Goal: Check status: Check status

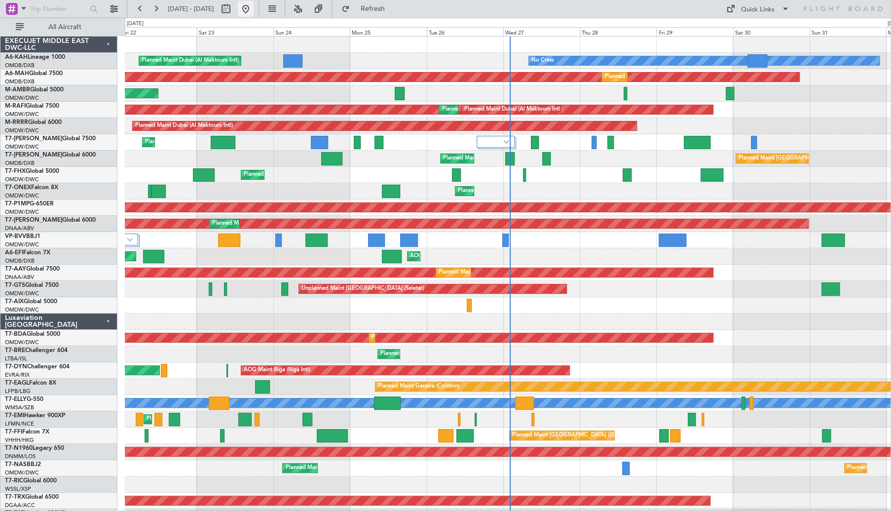
click at [254, 4] on button at bounding box center [246, 9] width 16 height 16
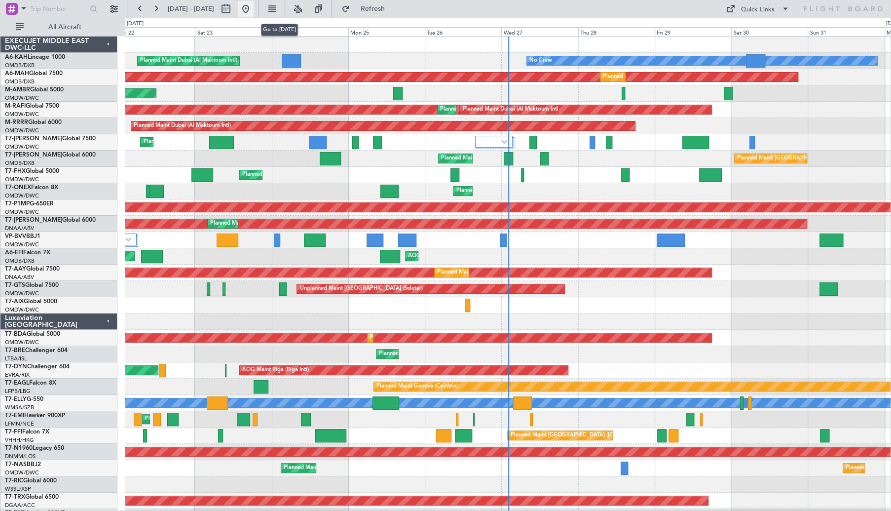
click at [254, 8] on button at bounding box center [246, 9] width 16 height 16
click at [234, 8] on button at bounding box center [226, 9] width 16 height 16
select select "8"
select select "2025"
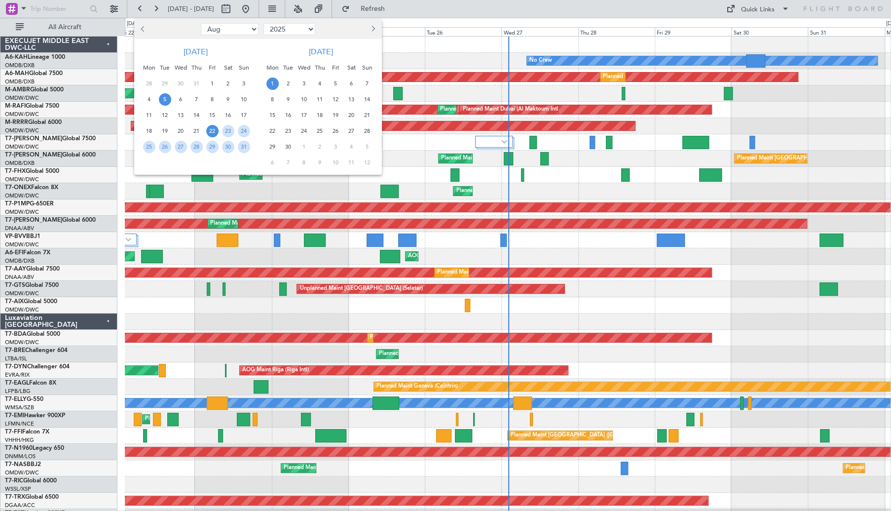
click at [165, 102] on span "5" at bounding box center [165, 99] width 12 height 12
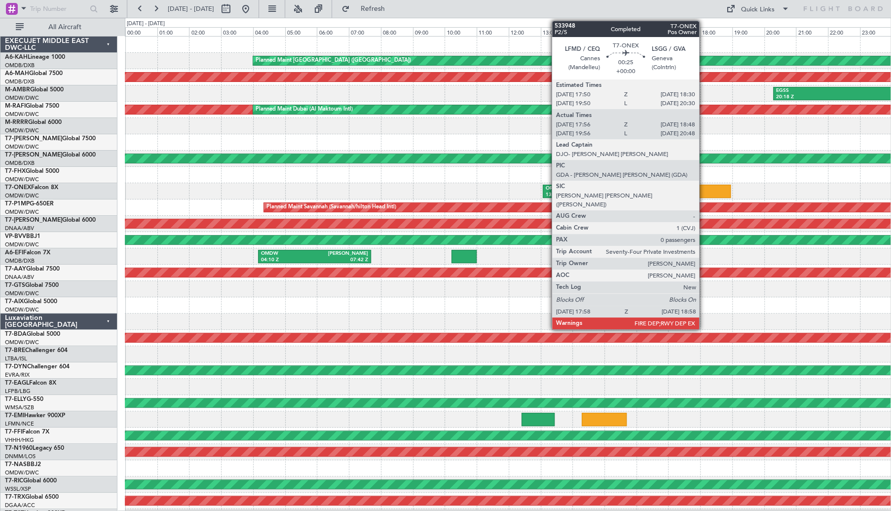
click at [704, 192] on div at bounding box center [715, 191] width 32 height 13
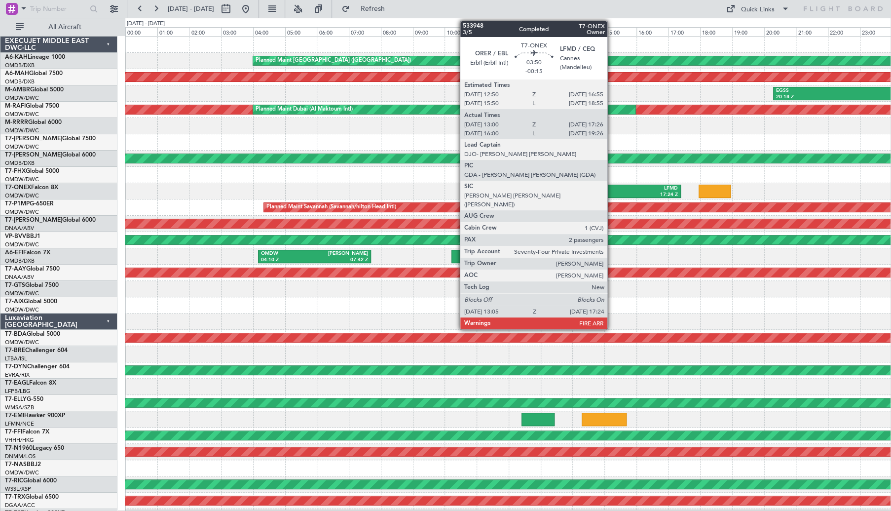
click at [612, 189] on div "LFMD" at bounding box center [645, 188] width 66 height 7
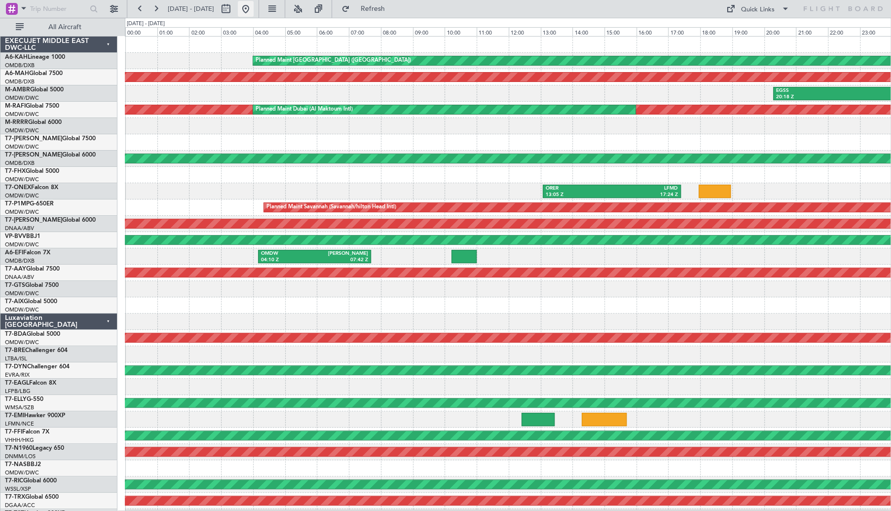
click at [254, 12] on button at bounding box center [246, 9] width 16 height 16
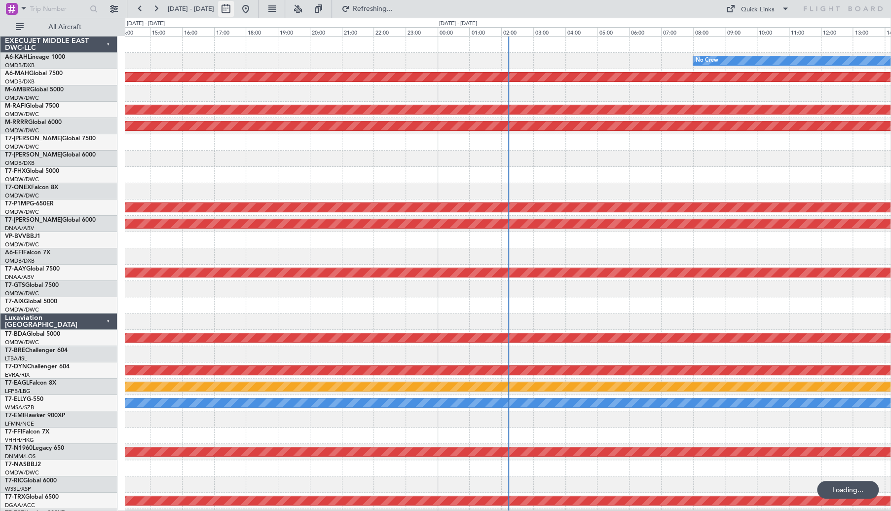
click at [234, 13] on button at bounding box center [226, 9] width 16 height 16
select select "8"
select select "2025"
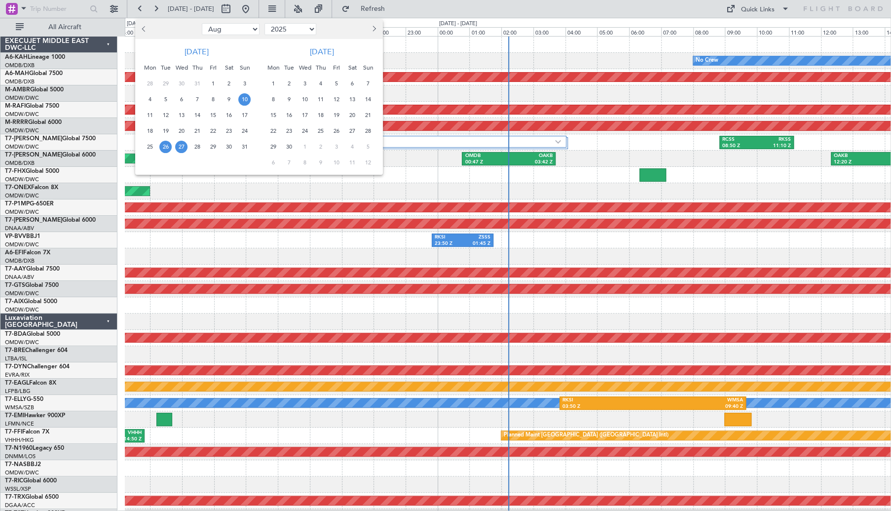
click at [249, 99] on span "10" at bounding box center [244, 99] width 12 height 12
click at [148, 120] on span "11" at bounding box center [150, 115] width 12 height 12
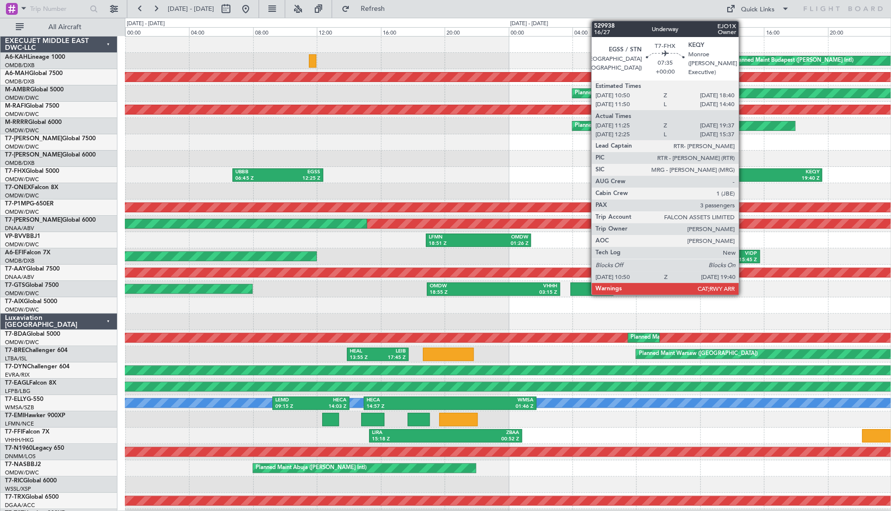
click at [752, 173] on div "KEQY" at bounding box center [786, 172] width 68 height 7
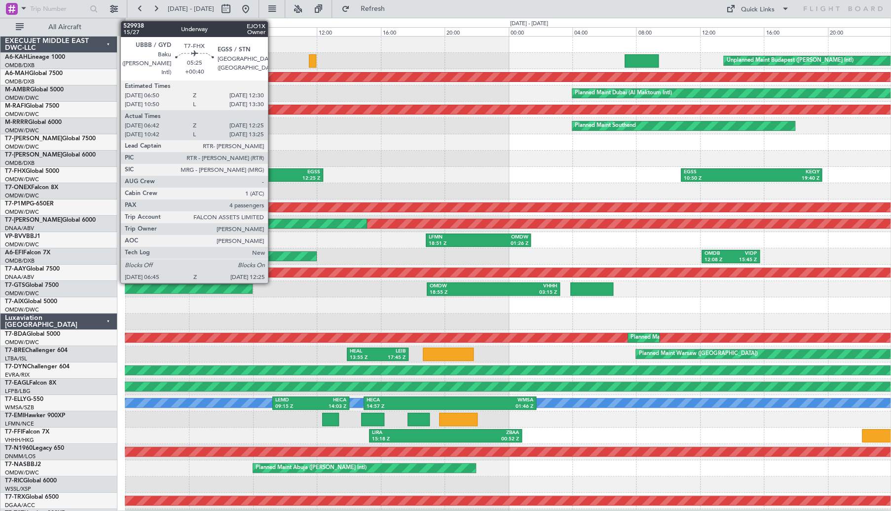
click at [272, 178] on div "06:45 Z" at bounding box center [256, 178] width 42 height 7
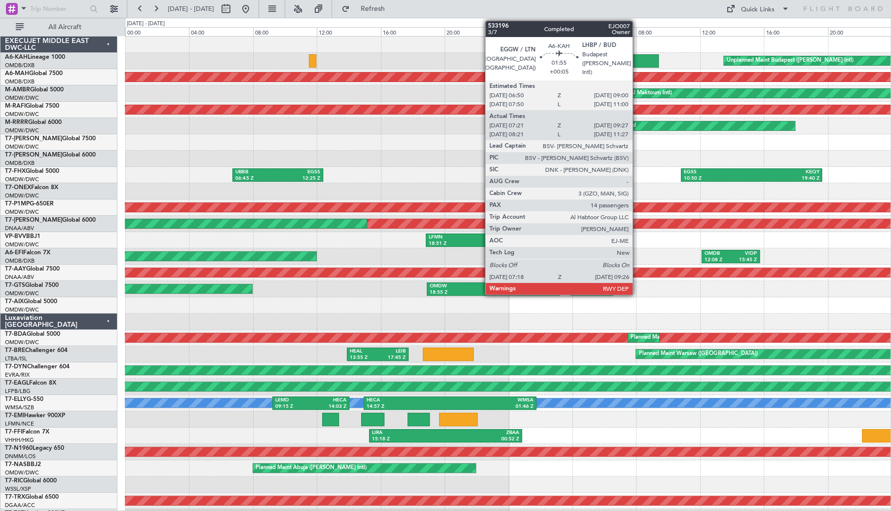
click at [637, 59] on div at bounding box center [642, 60] width 35 height 13
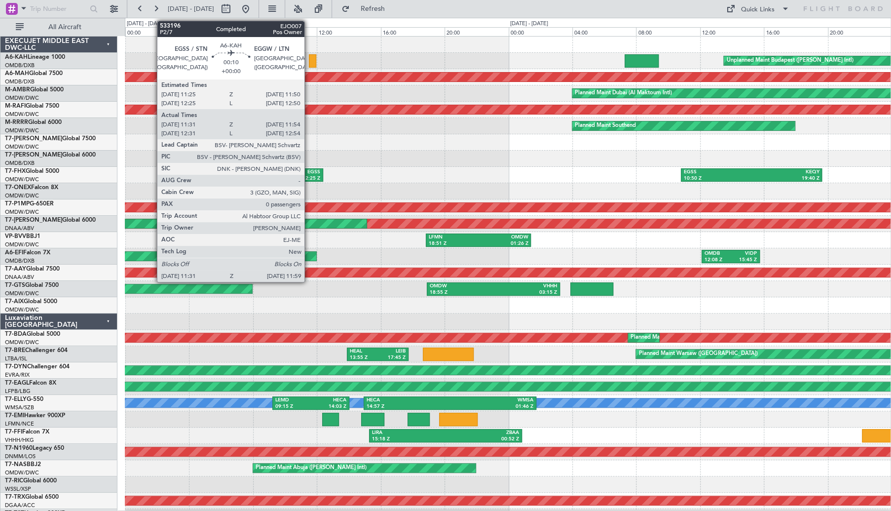
click at [312, 58] on div at bounding box center [313, 60] width 8 height 13
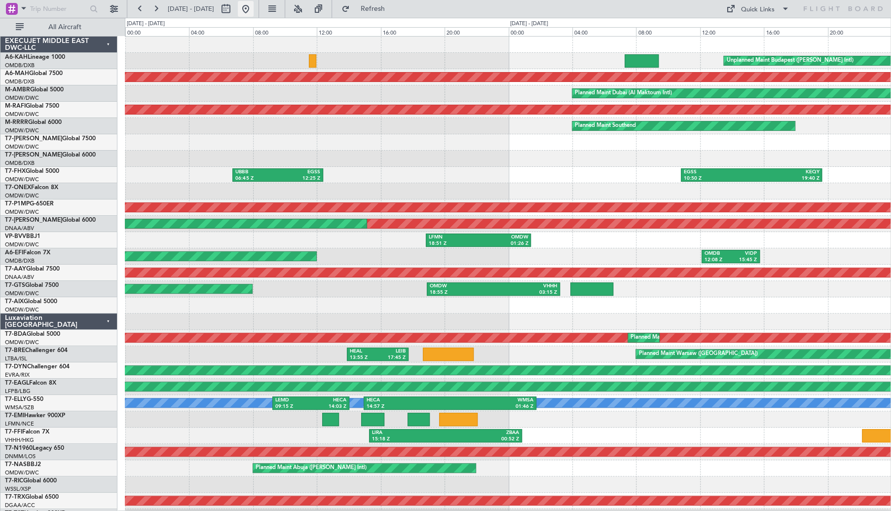
click at [254, 10] on button at bounding box center [246, 9] width 16 height 16
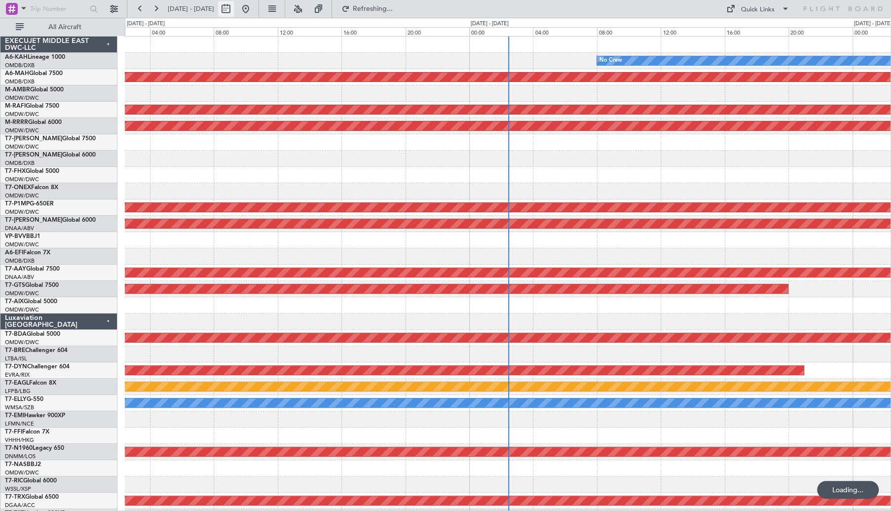
click at [234, 9] on button at bounding box center [226, 9] width 16 height 16
select select "8"
select select "2025"
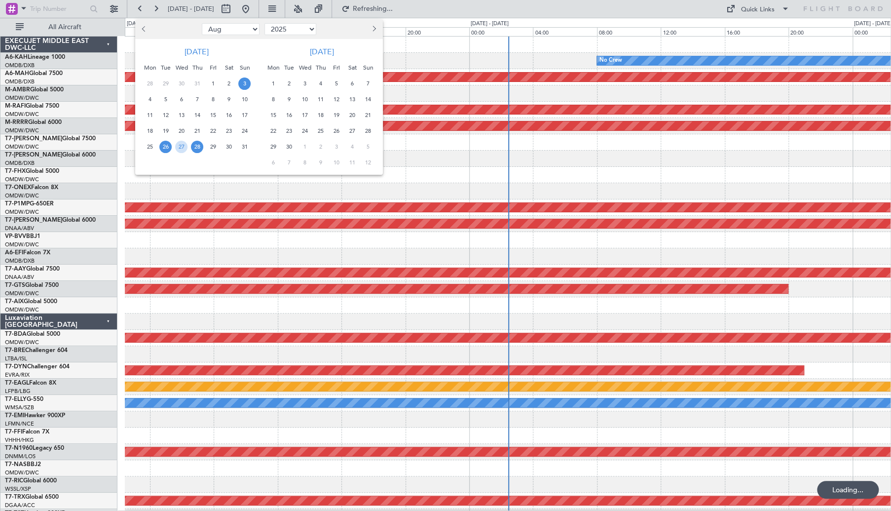
click at [243, 84] on span "3" at bounding box center [244, 83] width 12 height 12
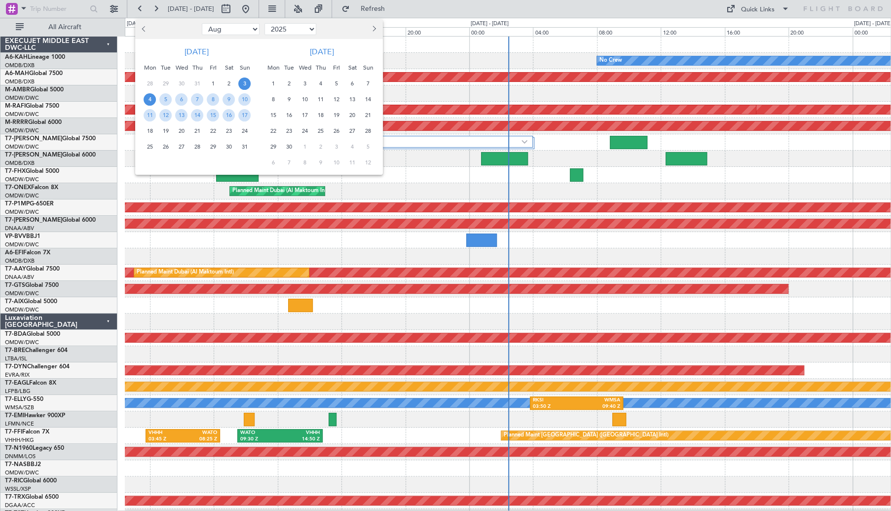
click at [146, 98] on span "4" at bounding box center [150, 99] width 12 height 12
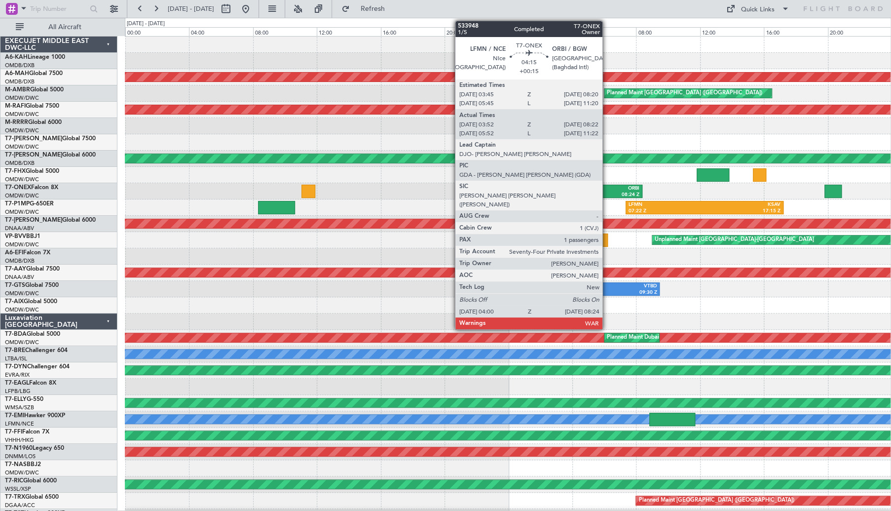
click at [607, 190] on div "ORBI" at bounding box center [623, 188] width 32 height 7
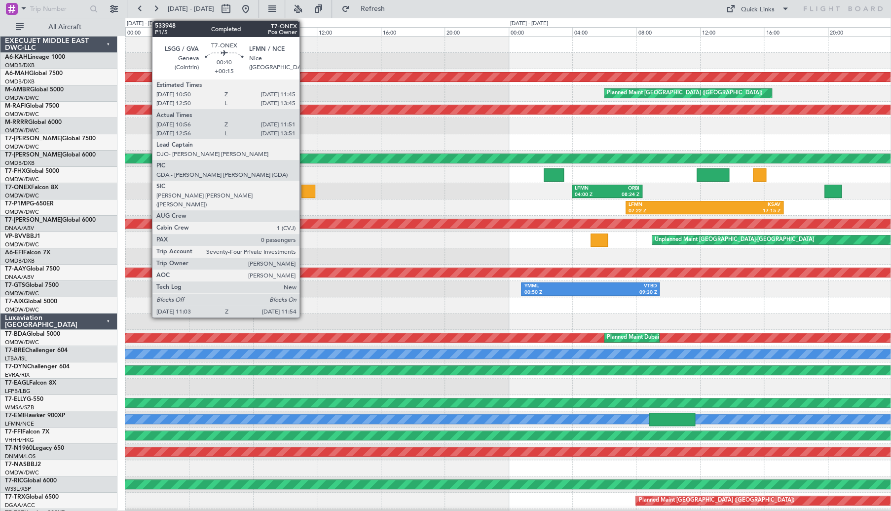
click at [304, 189] on div at bounding box center [309, 191] width 14 height 13
